Goal: Navigation & Orientation: Find specific page/section

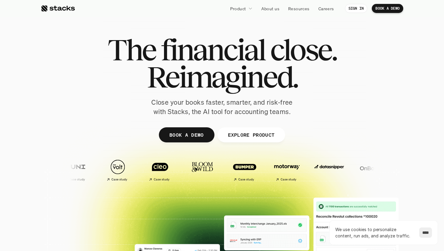
click at [405, 77] on section "The financial close. Reimagined. Close your books faster, smarter, and risk-fre…" at bounding box center [222, 178] width 444 height 357
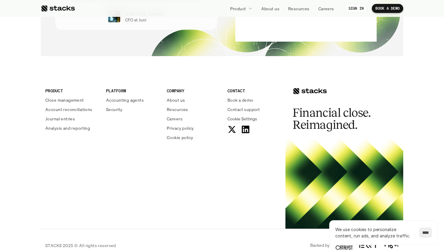
scroll to position [2181, 0]
click at [179, 109] on p "Resources" at bounding box center [177, 110] width 21 height 6
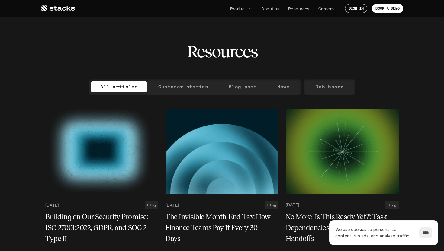
click at [61, 10] on icon at bounding box center [58, 8] width 34 height 7
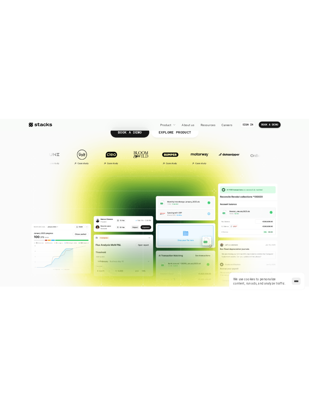
scroll to position [88, 0]
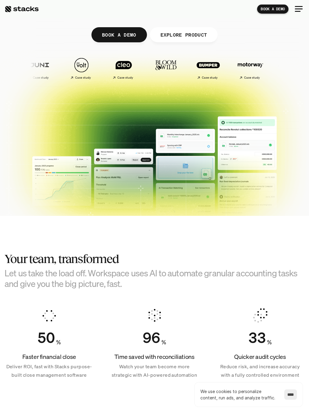
click at [15, 6] on div at bounding box center [22, 8] width 34 height 7
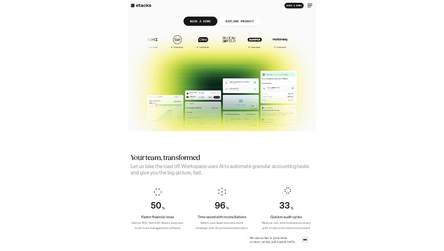
scroll to position [0, 0]
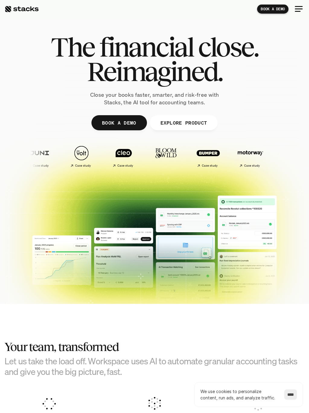
click at [15, 8] on div at bounding box center [22, 8] width 34 height 7
